Goal: Book appointment/travel/reservation

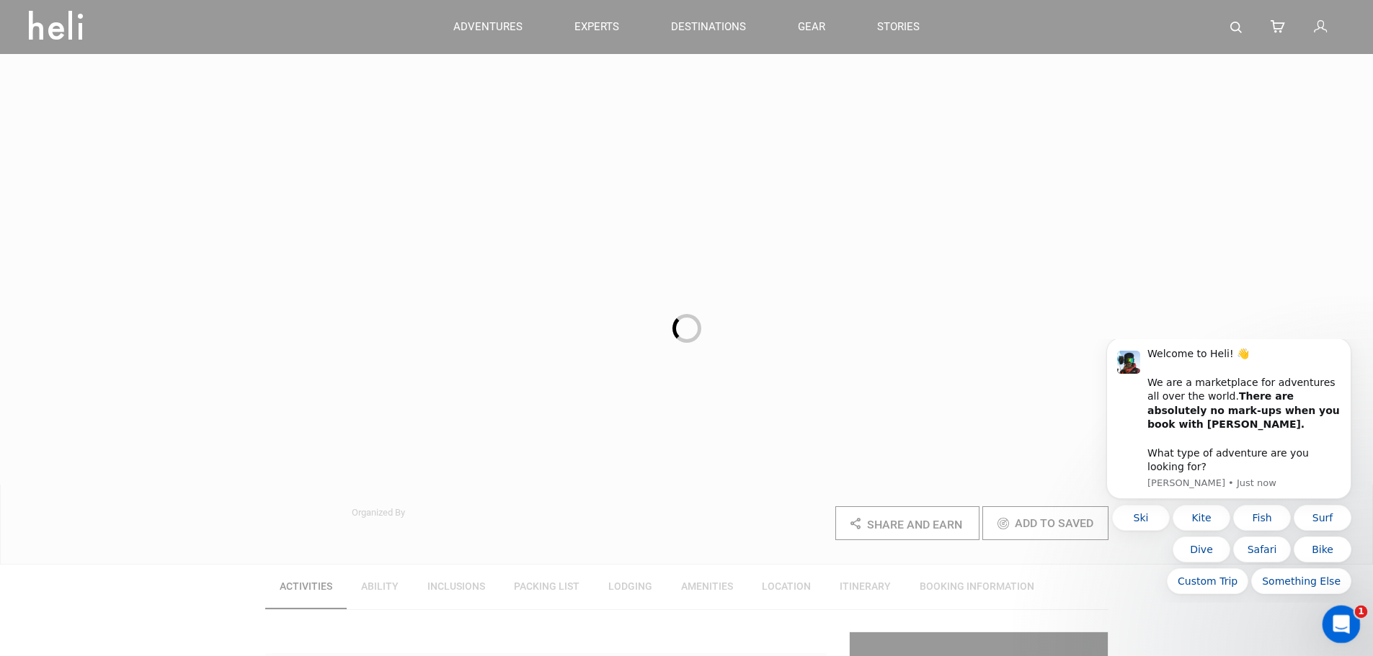
click at [1339, 622] on icon "Open Intercom Messenger" at bounding box center [1339, 623] width 10 height 12
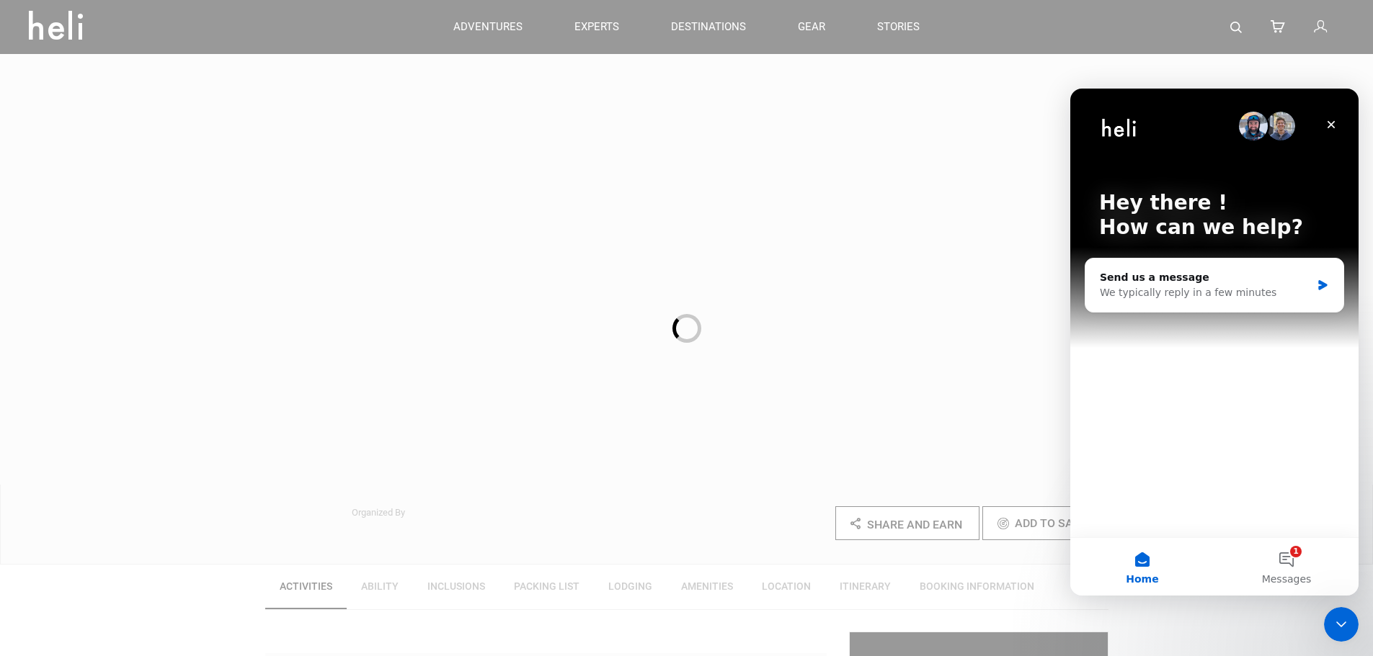
click at [937, 293] on div at bounding box center [686, 328] width 1373 height 656
click at [1323, 123] on div "Close" at bounding box center [1331, 125] width 26 height 26
